Goal: Register for event/course

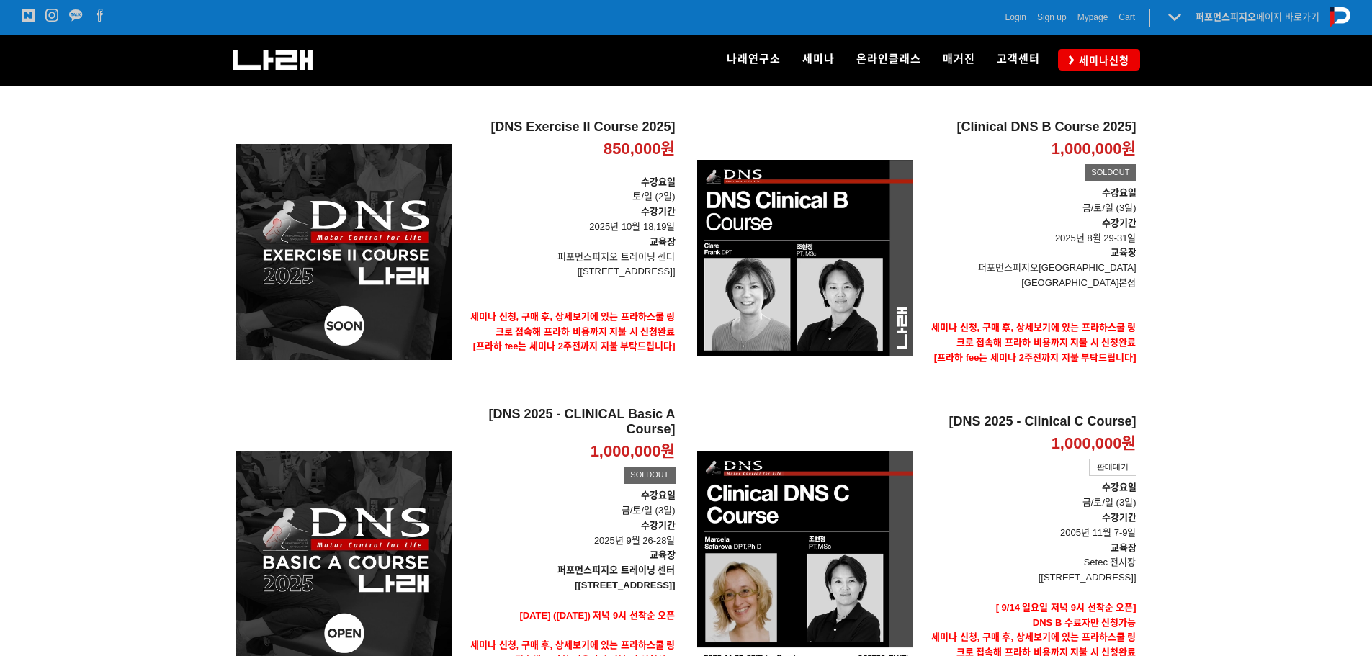
scroll to position [360, 0]
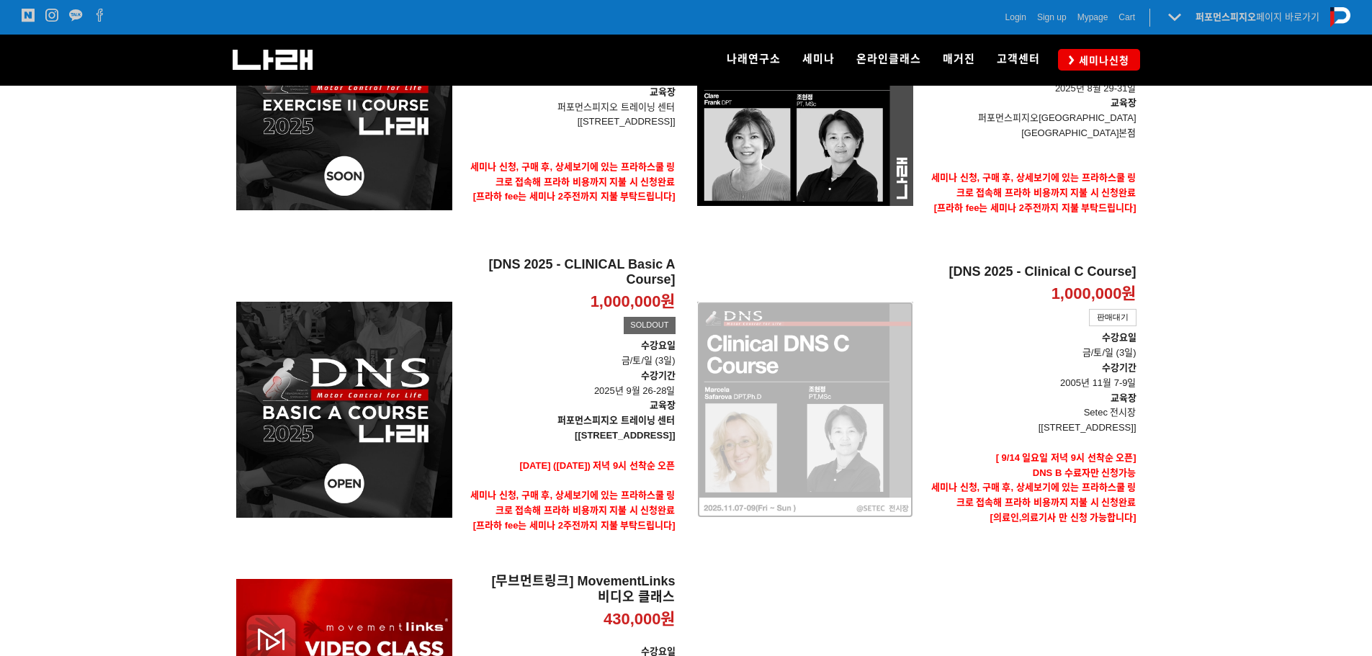
click at [841, 370] on div "[DNS 2025 - Clinical C Course] 1,000,000원 TIME SALE 판매대기" at bounding box center [805, 409] width 216 height 307
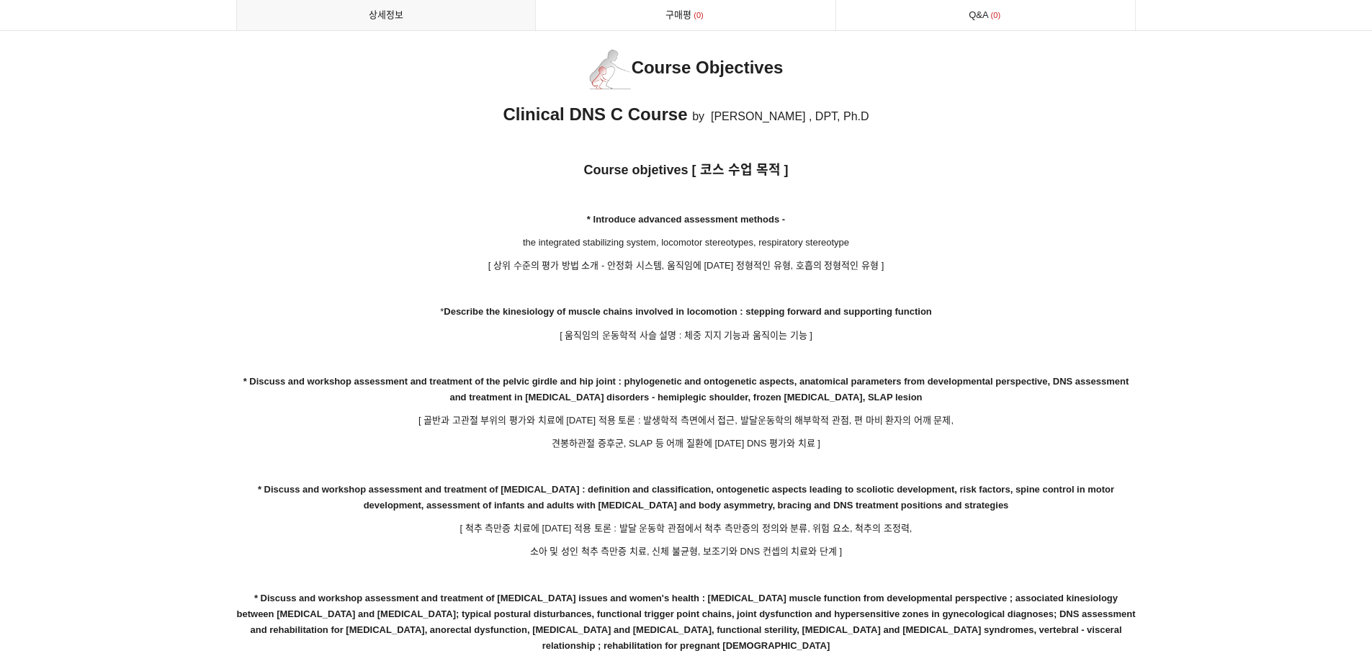
scroll to position [2161, 0]
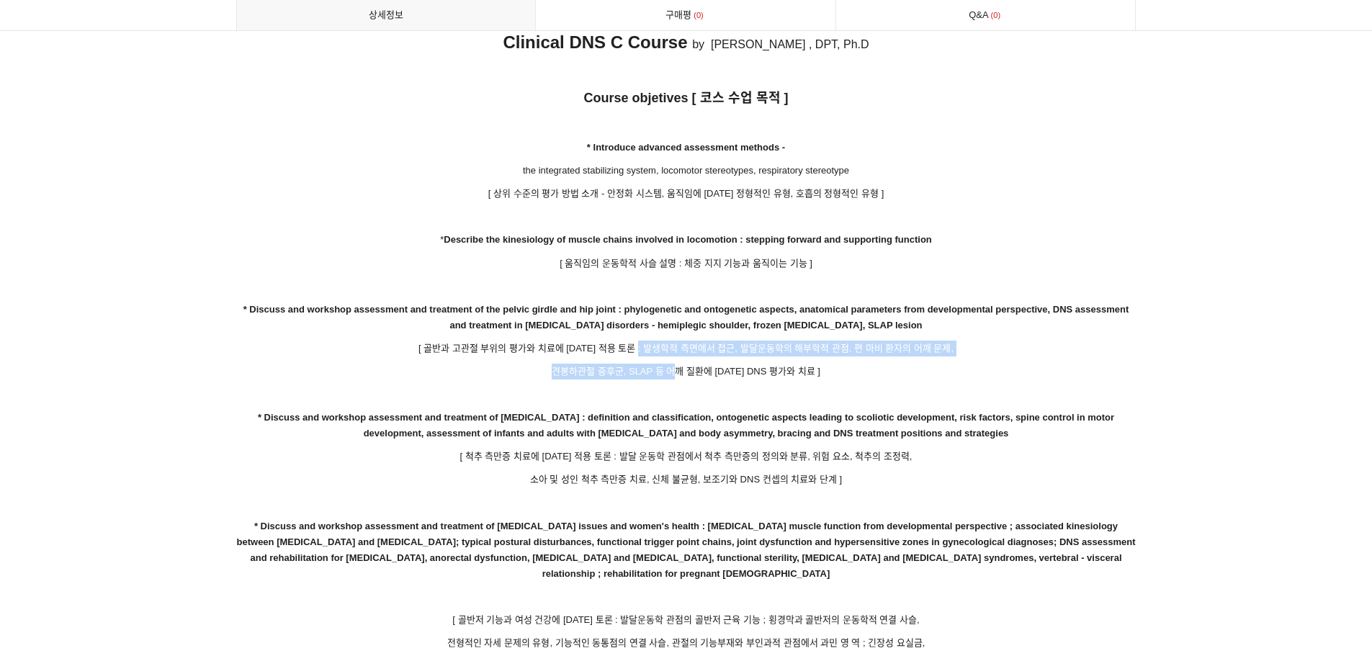
drag, startPoint x: 653, startPoint y: 331, endPoint x: 678, endPoint y: 351, distance: 31.8
click at [678, 364] on p "견봉하관절 증후군, SLAP 등 어깨 질환에 대한 DNS 평가와 치료 ]" at bounding box center [686, 372] width 901 height 16
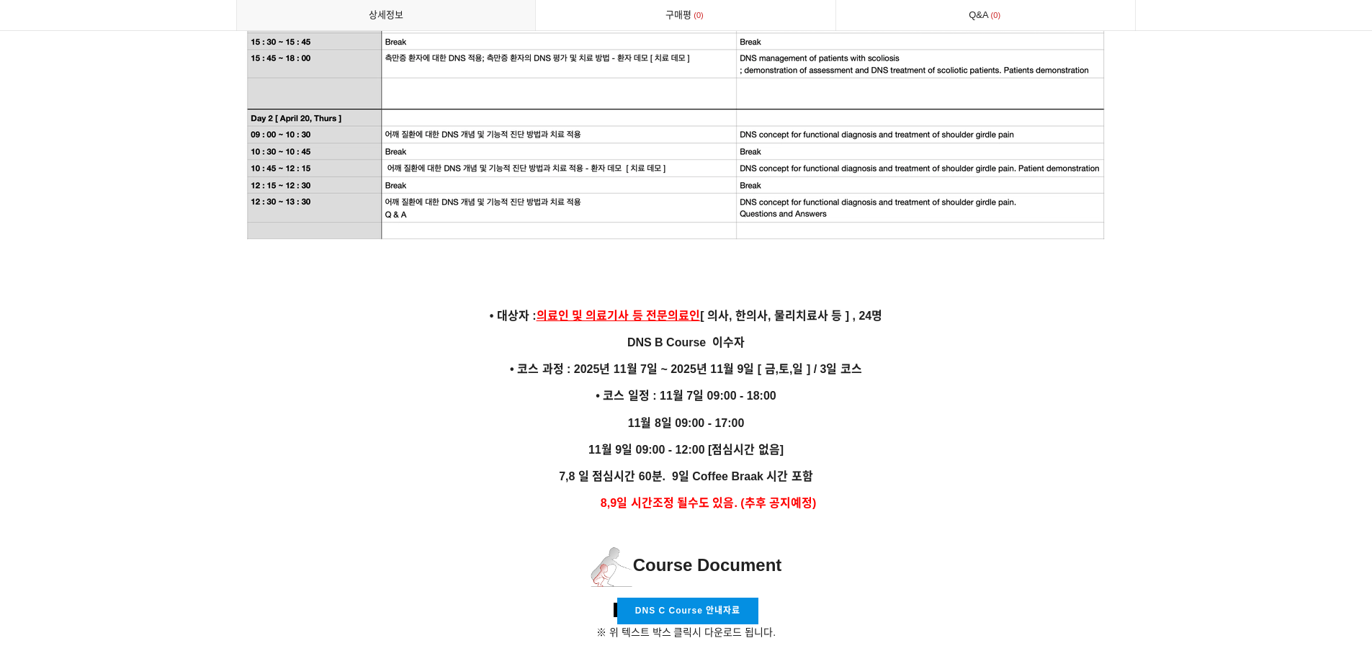
scroll to position [3746, 0]
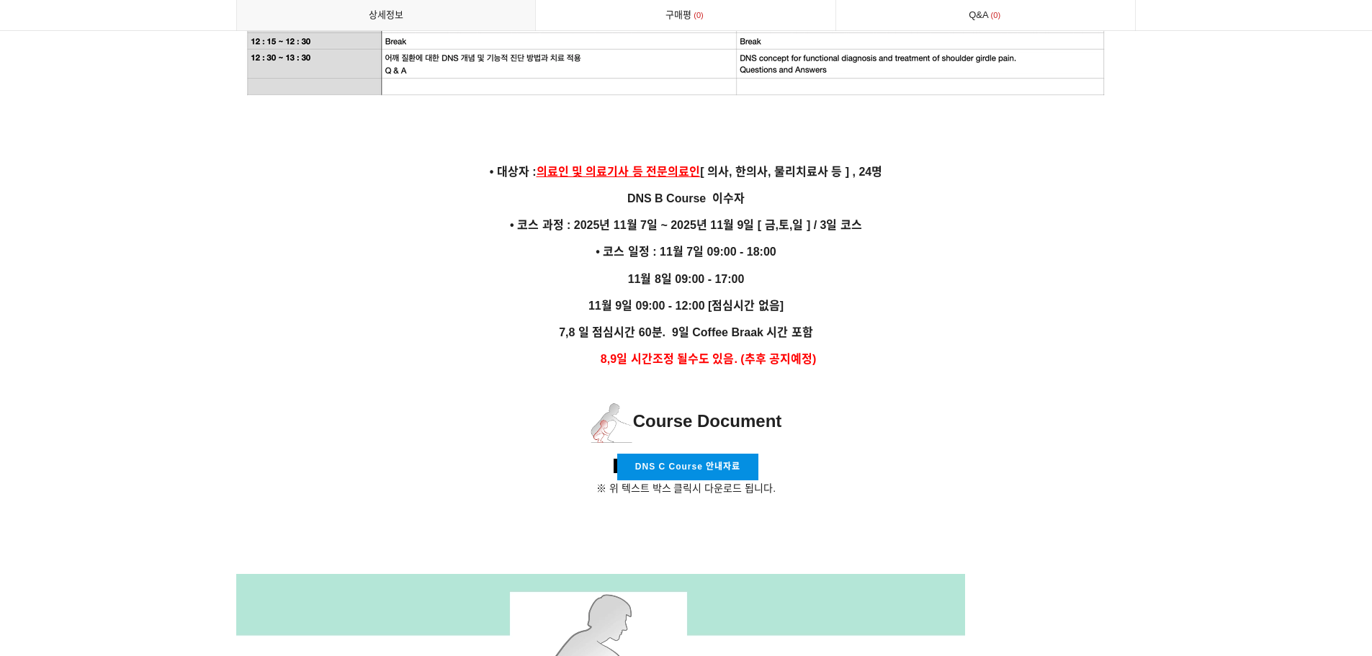
click at [741, 462] on span "DNS C Course 안내자료" at bounding box center [687, 467] width 105 height 10
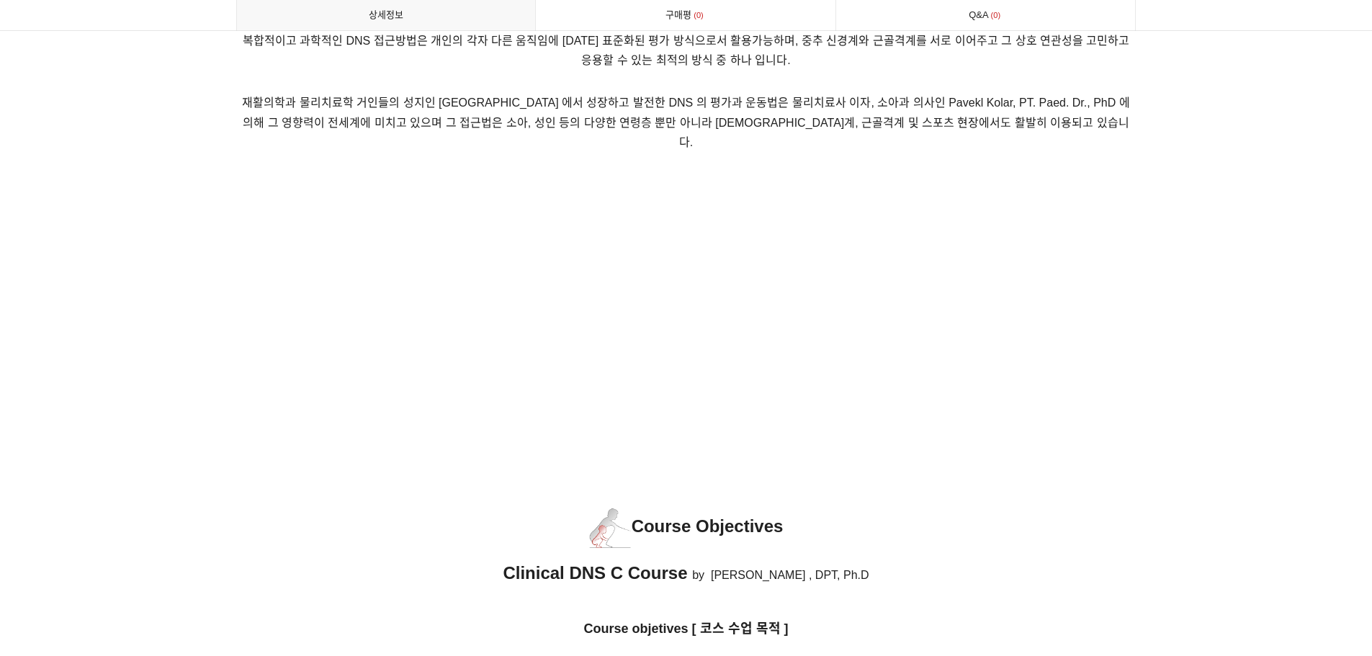
scroll to position [1702, 0]
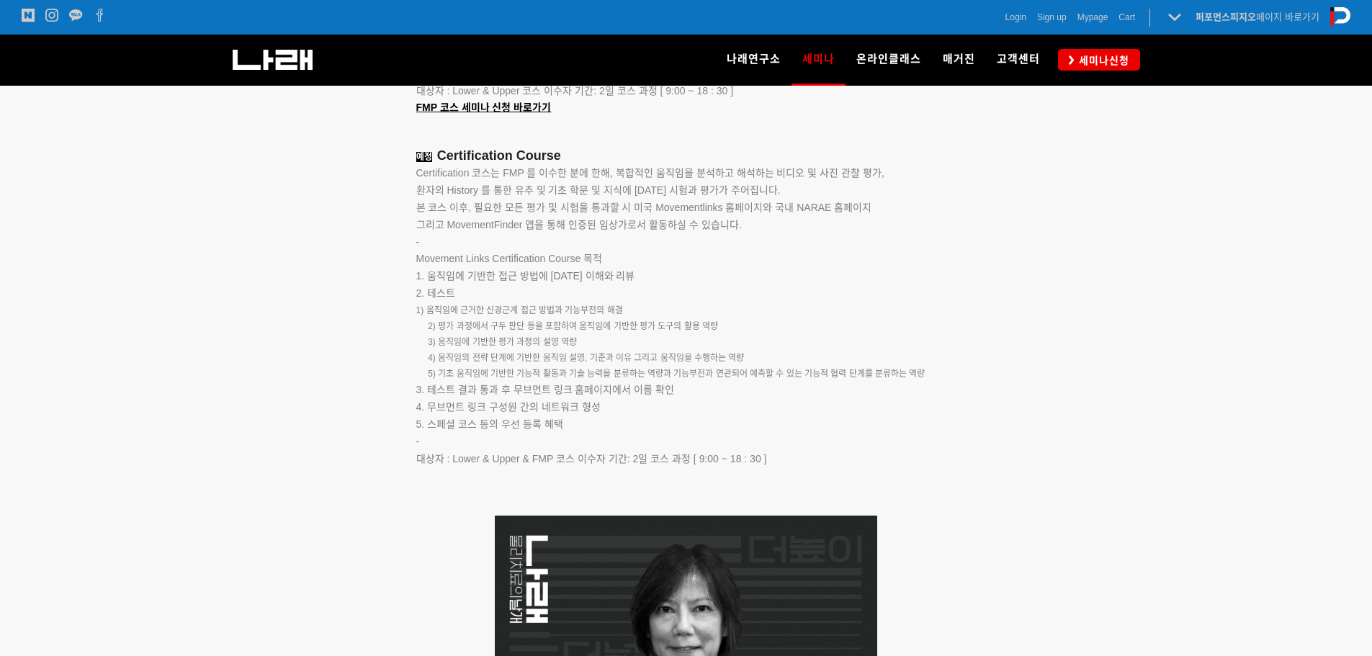
scroll to position [2449, 0]
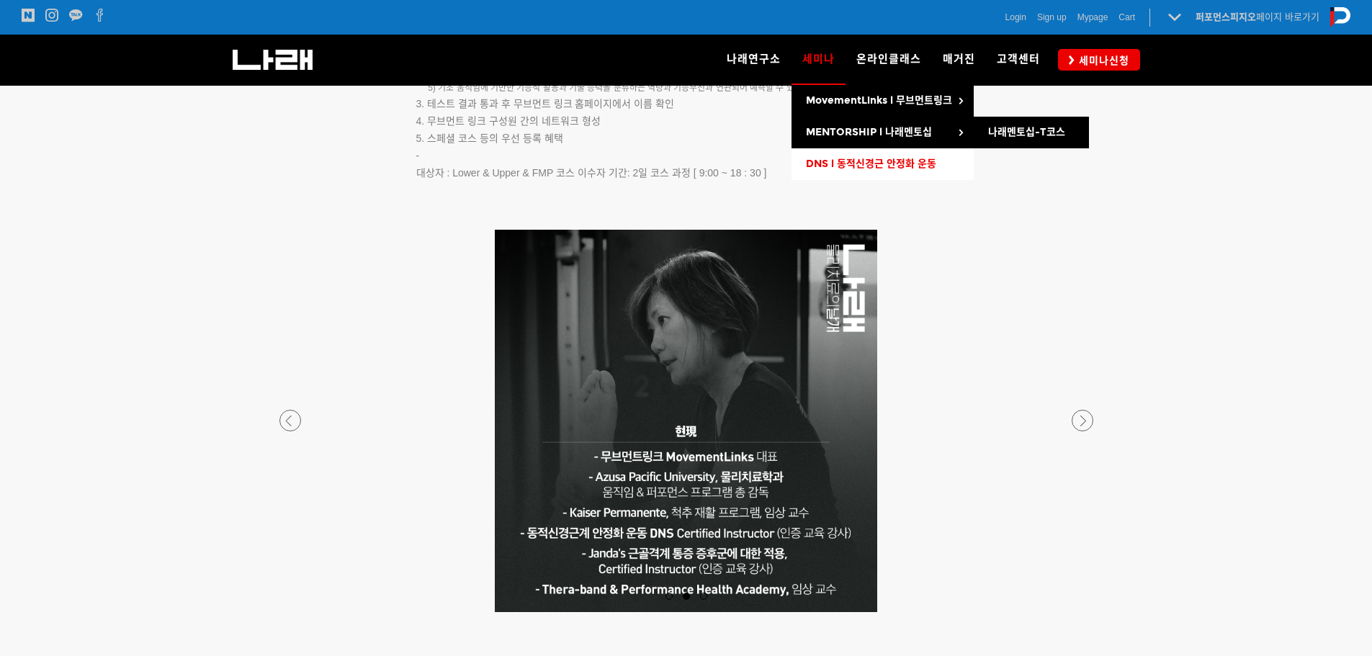
click at [851, 167] on span "DNS l 동적신경근 안정화 운동" at bounding box center [871, 164] width 130 height 12
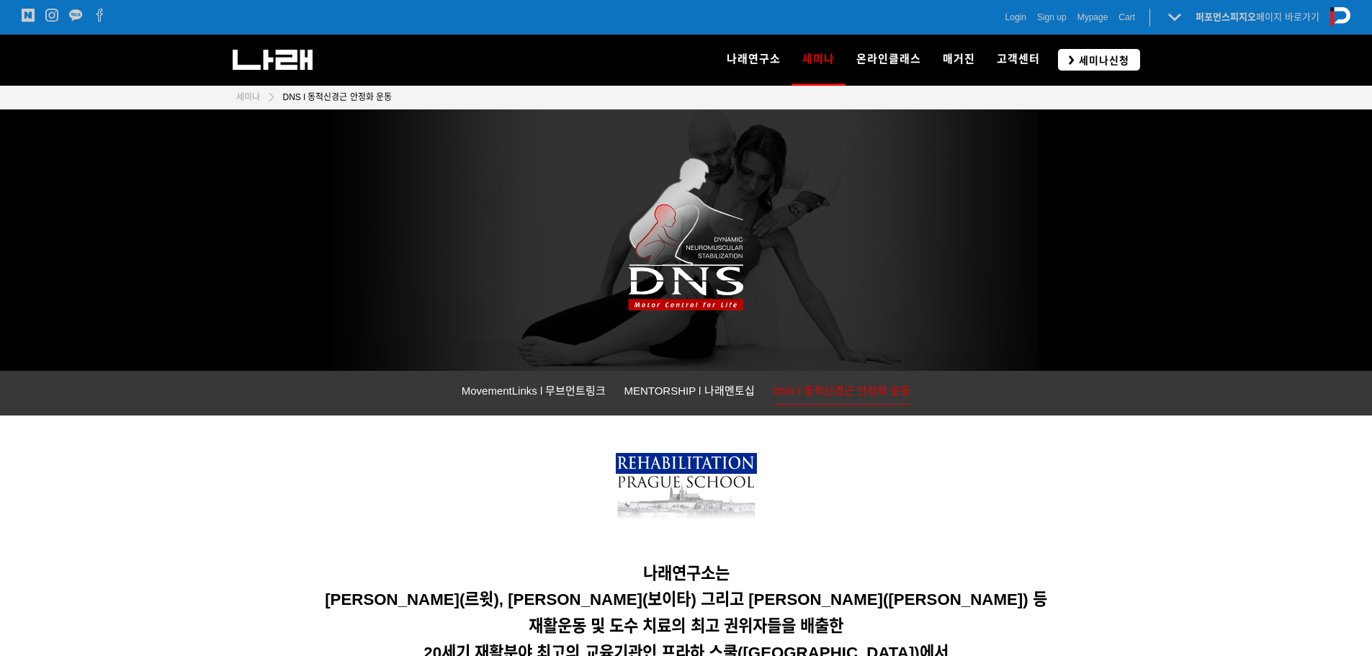
click at [1085, 63] on span "세미나신청" at bounding box center [1102, 60] width 55 height 14
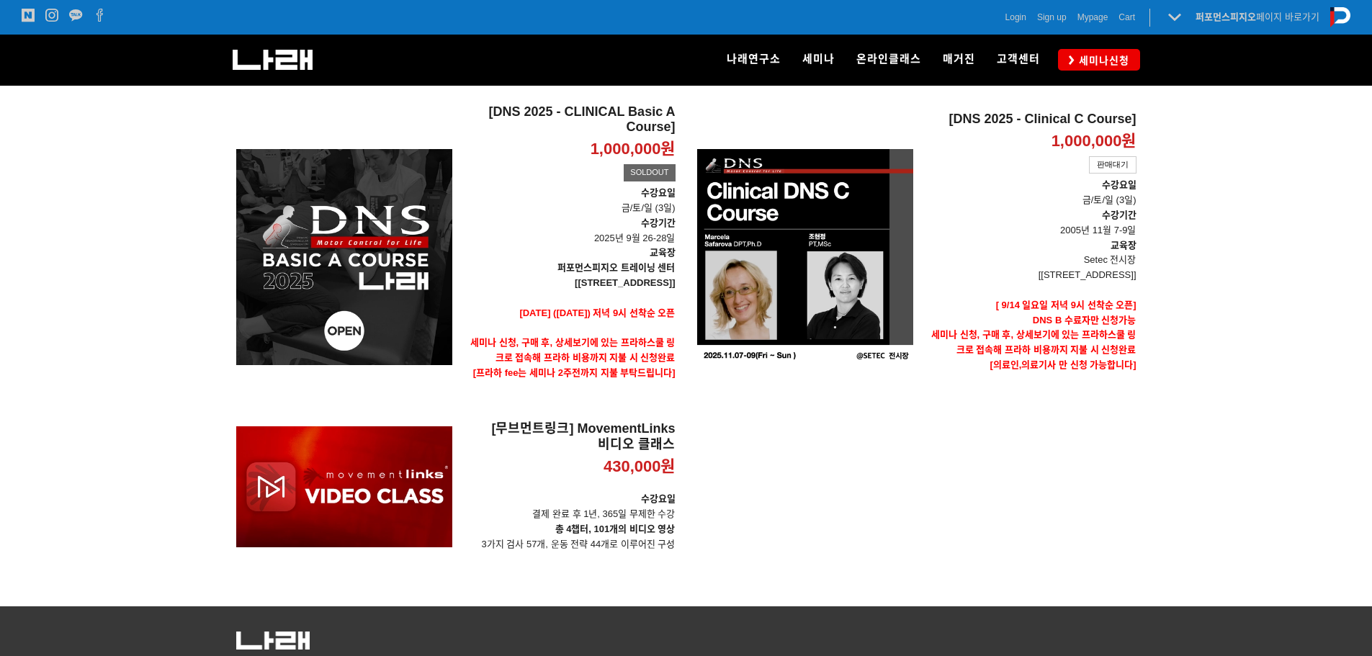
scroll to position [386, 0]
